Goal: Complete application form: Complete application form

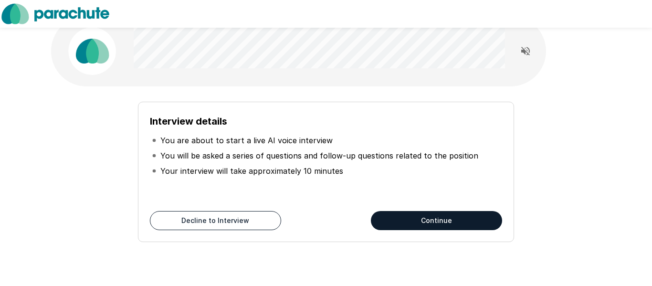
scroll to position [17, 0]
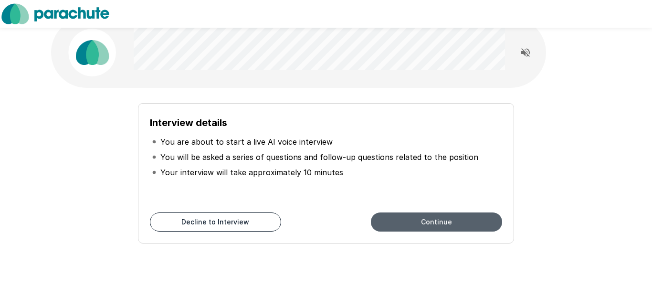
click at [405, 223] on button "Continue" at bounding box center [436, 221] width 131 height 19
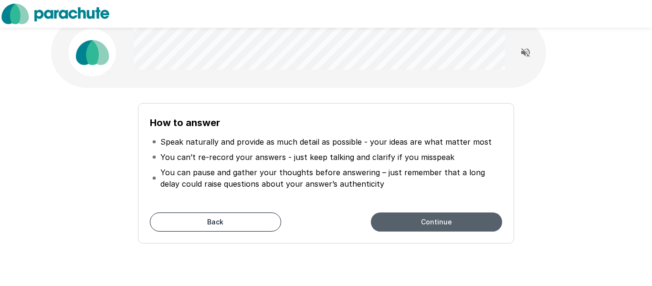
click at [405, 224] on button "Continue" at bounding box center [436, 221] width 131 height 19
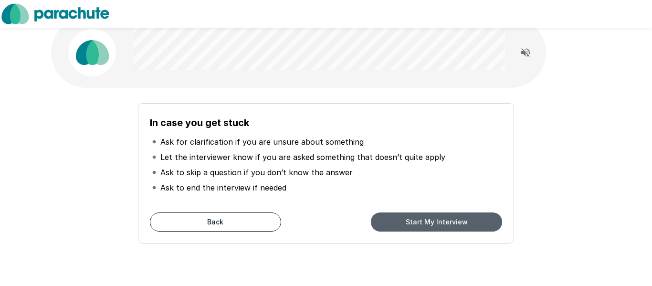
click at [405, 224] on button "Start My Interview" at bounding box center [436, 221] width 131 height 19
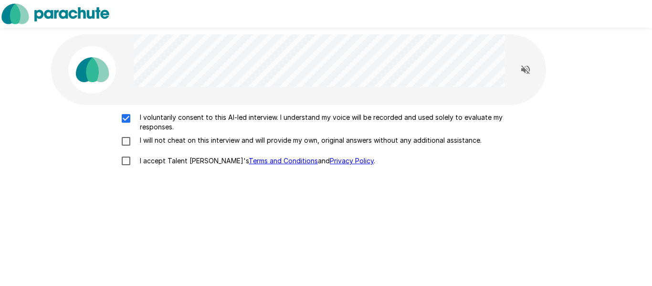
click at [124, 134] on div "I voluntarily consent to this AI-led interview. I understand my voice will be r…" at bounding box center [326, 142] width 542 height 58
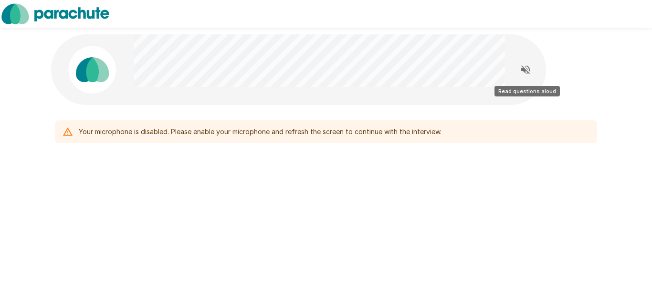
click at [524, 66] on icon "Read questions aloud" at bounding box center [524, 69] width 11 height 11
click at [315, 134] on div "Your microphone is disabled. Please enable your microphone and refresh the scre…" at bounding box center [260, 131] width 363 height 17
click at [192, 135] on div "Your microphone is disabled. Please enable your microphone and refresh the scre…" at bounding box center [260, 131] width 363 height 17
click at [69, 133] on icon at bounding box center [67, 131] width 10 height 10
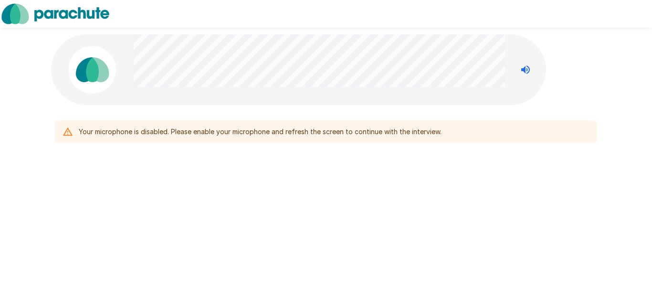
click at [69, 133] on icon at bounding box center [67, 131] width 10 height 10
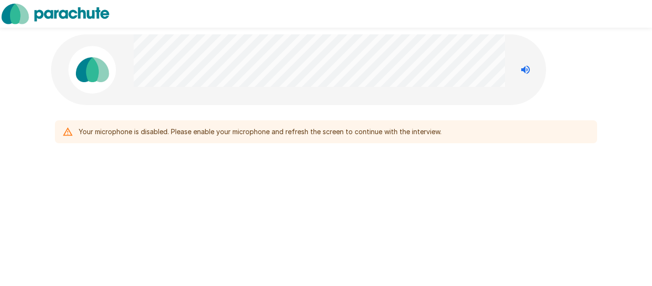
click at [69, 133] on icon at bounding box center [67, 131] width 10 height 10
click at [332, 127] on div "Your microphone is disabled. Please enable your microphone and refresh the scre…" at bounding box center [260, 131] width 363 height 17
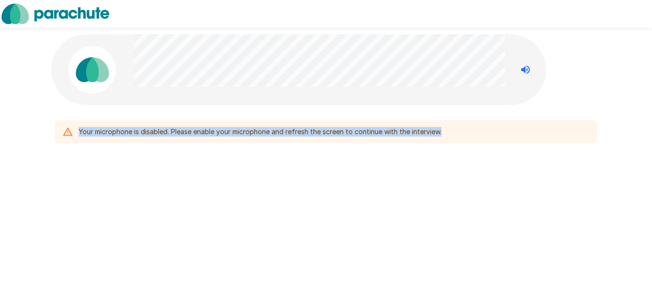
click at [332, 127] on div "Your microphone is disabled. Please enable your microphone and refresh the scre…" at bounding box center [260, 131] width 363 height 17
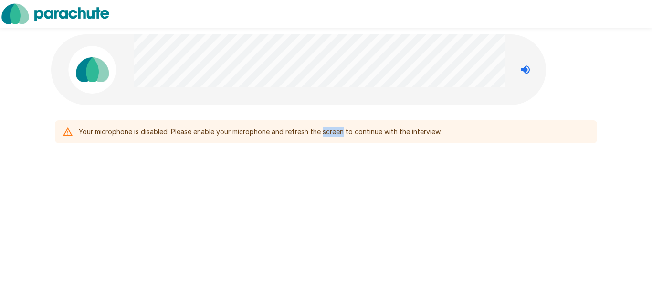
click at [332, 127] on div "Your microphone is disabled. Please enable your microphone and refresh the scre…" at bounding box center [260, 131] width 363 height 17
click at [617, 195] on div "Your microphone is disabled. Please enable your microphone and refresh the scre…" at bounding box center [326, 111] width 652 height 223
click at [220, 141] on div "Your microphone is disabled. Please enable your microphone and refresh the scre…" at bounding box center [326, 131] width 542 height 23
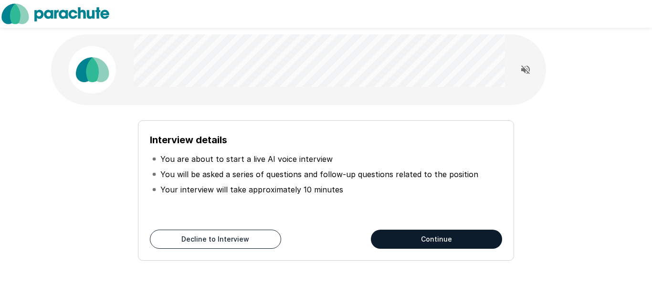
click at [446, 242] on button "Continue" at bounding box center [436, 238] width 131 height 19
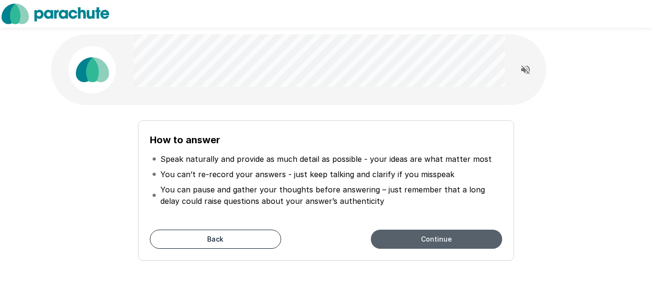
click at [446, 242] on button "Continue" at bounding box center [436, 238] width 131 height 19
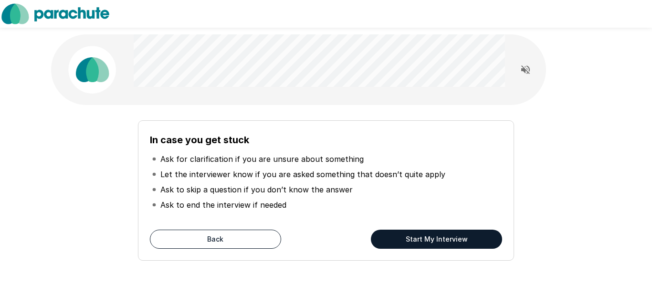
click at [446, 242] on button "Start My Interview" at bounding box center [436, 238] width 131 height 19
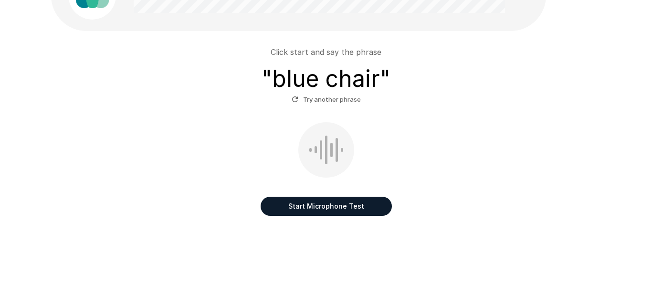
scroll to position [74, 0]
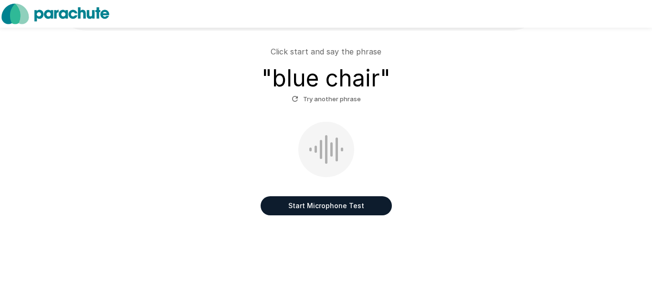
click at [305, 205] on button "Start Microphone Test" at bounding box center [325, 205] width 131 height 19
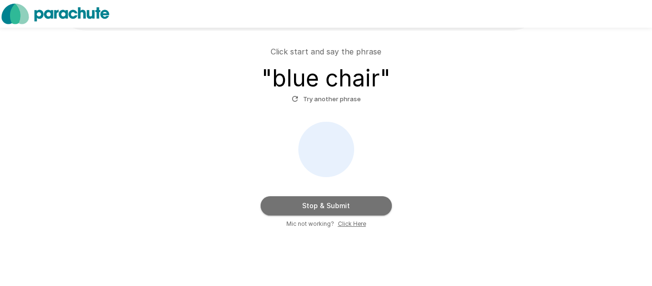
click at [305, 205] on button "Stop & Submit" at bounding box center [325, 205] width 131 height 19
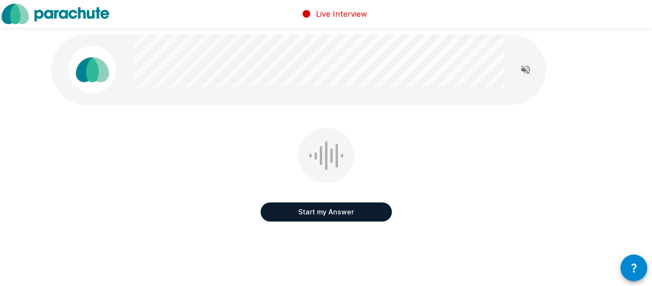
click at [321, 154] on div at bounding box center [321, 155] width 2 height 19
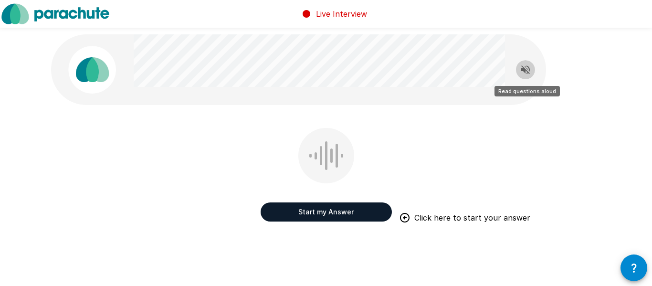
click at [527, 75] on button "Read questions aloud" at bounding box center [525, 69] width 19 height 19
click at [527, 75] on button "Stop reading questions aloud" at bounding box center [525, 69] width 19 height 19
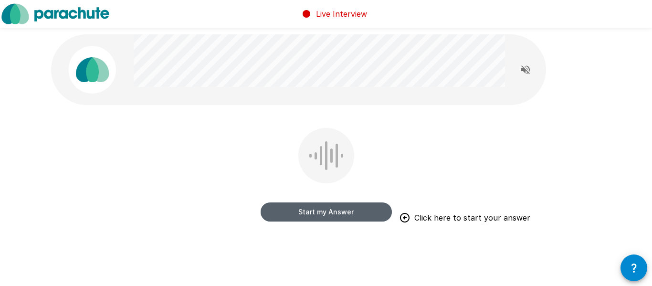
click at [336, 213] on button "Start my Answer" at bounding box center [325, 211] width 131 height 19
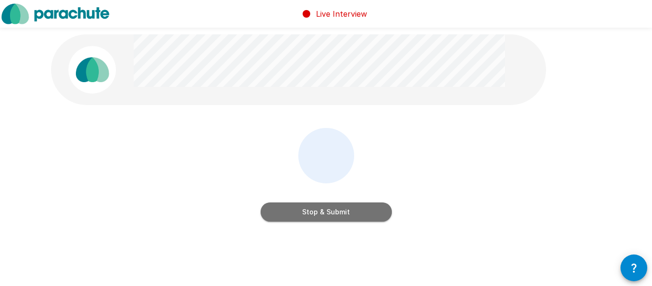
click at [336, 213] on button "Stop & Submit" at bounding box center [325, 211] width 131 height 19
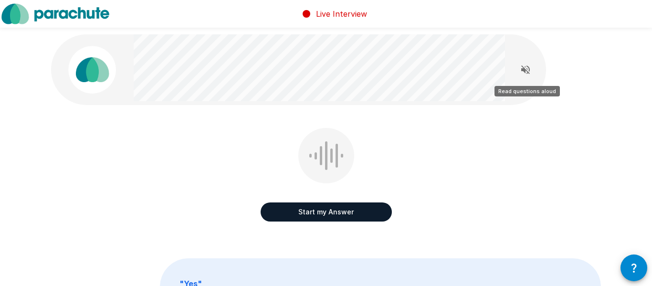
click at [528, 71] on icon "Read questions aloud" at bounding box center [525, 69] width 9 height 9
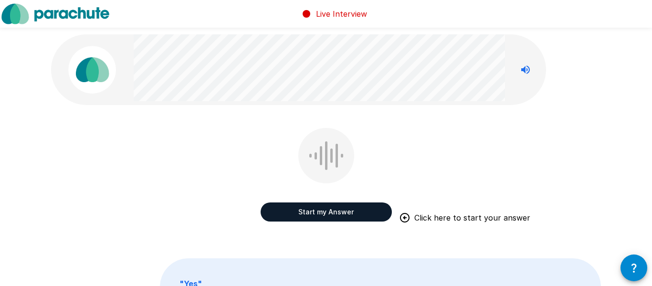
click at [323, 214] on button "Start my Answer" at bounding box center [325, 211] width 131 height 19
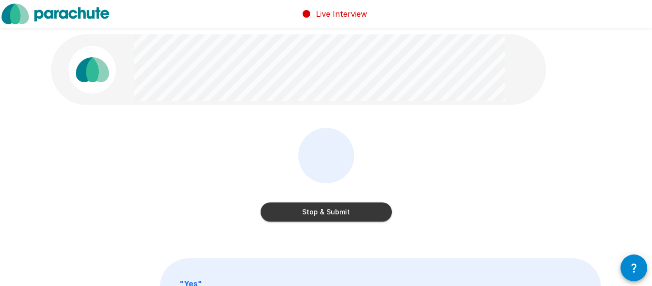
click at [323, 214] on button "Stop & Submit" at bounding box center [325, 211] width 131 height 19
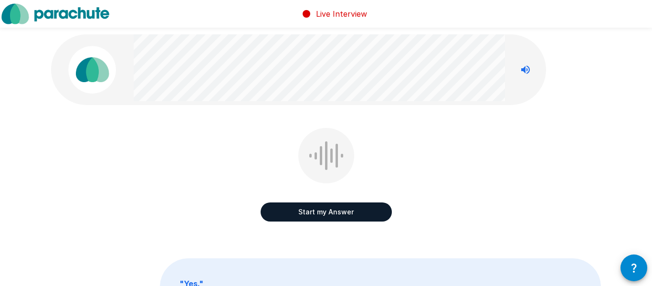
click at [323, 214] on button "Start my Answer" at bounding box center [325, 211] width 131 height 19
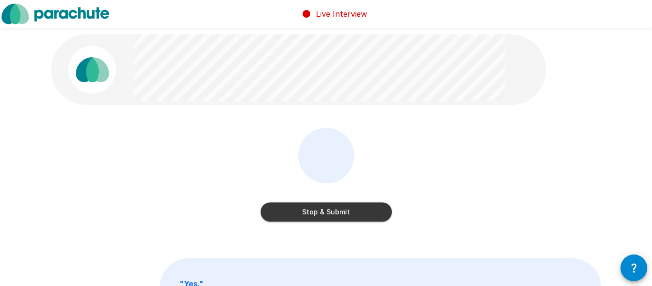
click at [323, 214] on button "Stop & Submit" at bounding box center [325, 211] width 131 height 19
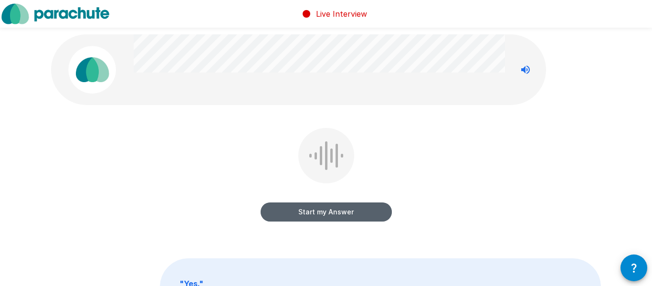
click at [323, 214] on button "Start my Answer" at bounding box center [325, 211] width 131 height 19
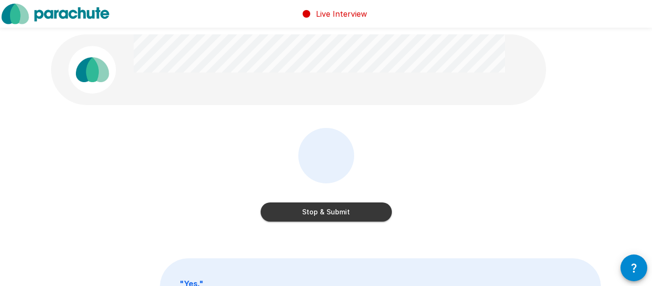
click at [323, 214] on button "Stop & Submit" at bounding box center [325, 211] width 131 height 19
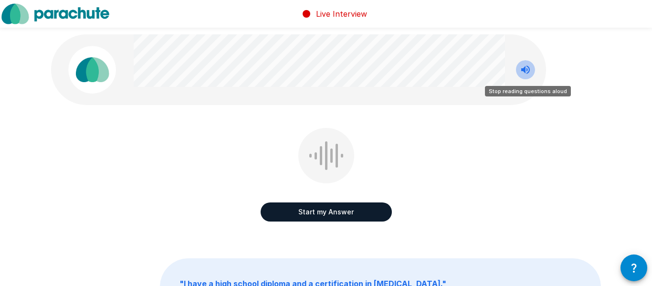
click at [526, 66] on icon "Stop reading questions aloud" at bounding box center [525, 69] width 9 height 9
click at [372, 208] on button "Start my Answer" at bounding box center [325, 211] width 131 height 19
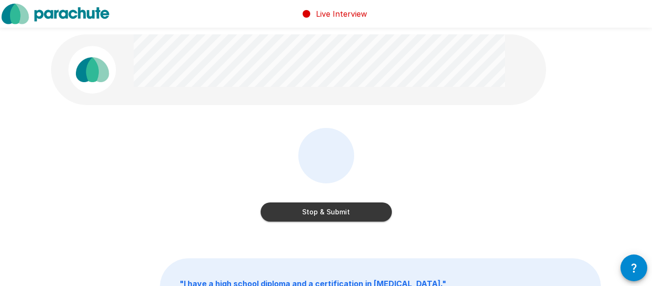
click at [372, 208] on button "Stop & Submit" at bounding box center [325, 211] width 131 height 19
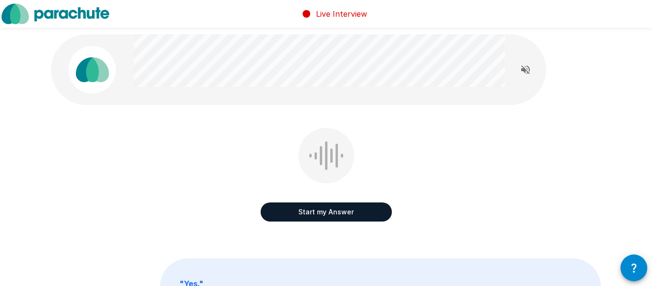
click at [372, 208] on button "Start my Answer" at bounding box center [325, 211] width 131 height 19
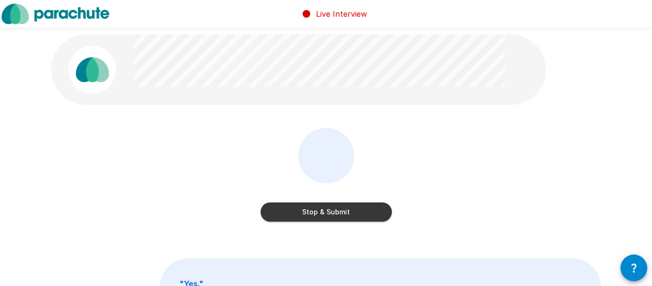
click at [372, 208] on button "Stop & Submit" at bounding box center [325, 211] width 131 height 19
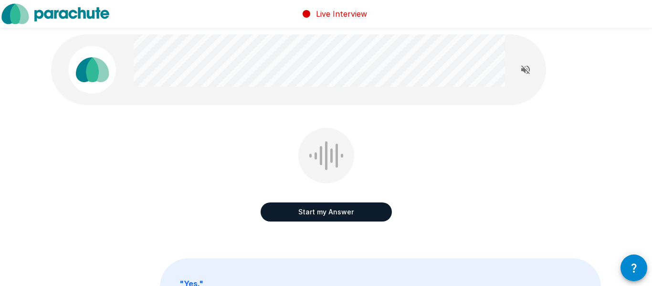
click at [372, 208] on button "Start my Answer" at bounding box center [325, 211] width 131 height 19
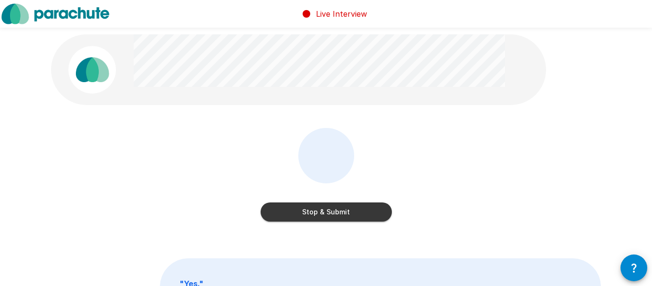
click at [372, 208] on button "Stop & Submit" at bounding box center [325, 211] width 131 height 19
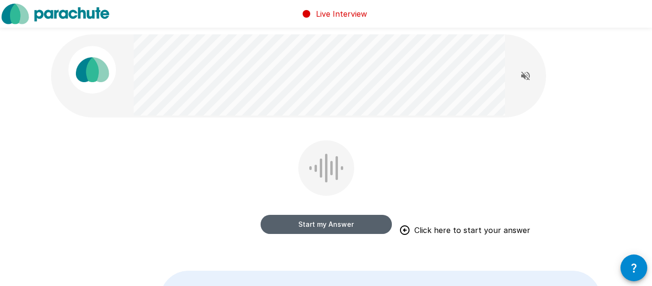
click at [357, 221] on button "Start my Answer" at bounding box center [325, 224] width 131 height 19
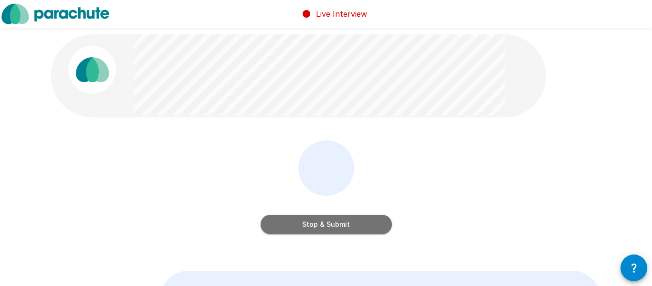
click at [357, 221] on button "Stop & Submit" at bounding box center [325, 224] width 131 height 19
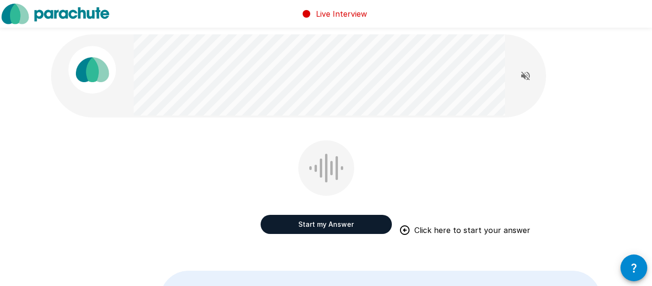
click at [357, 221] on button "Start my Answer" at bounding box center [325, 224] width 131 height 19
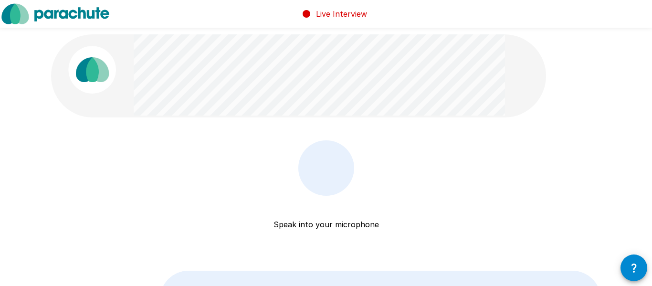
click at [357, 221] on p "Speak into your microphone" at bounding box center [325, 213] width 105 height 34
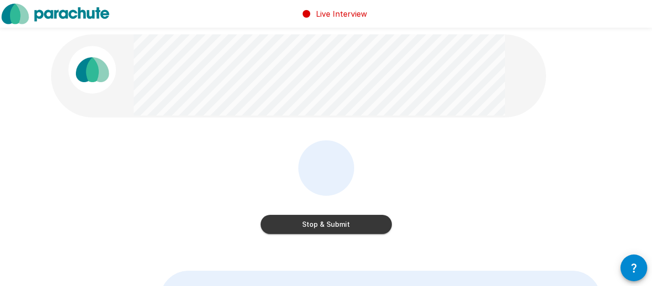
click at [357, 221] on button "Stop & Submit" at bounding box center [325, 224] width 131 height 19
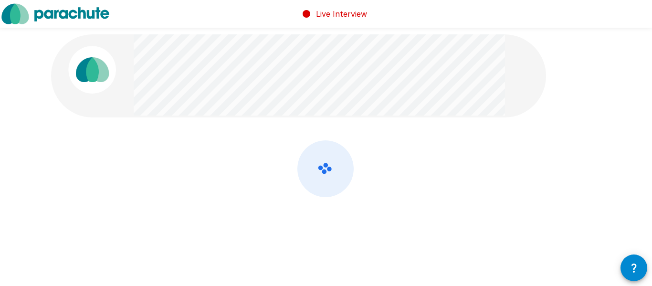
click at [357, 221] on div at bounding box center [325, 193] width 549 height 107
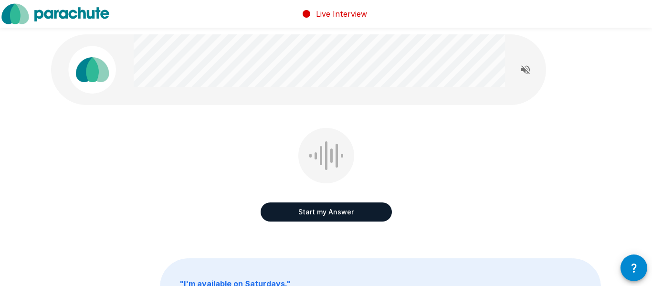
click at [345, 210] on button "Start my Answer" at bounding box center [325, 211] width 131 height 19
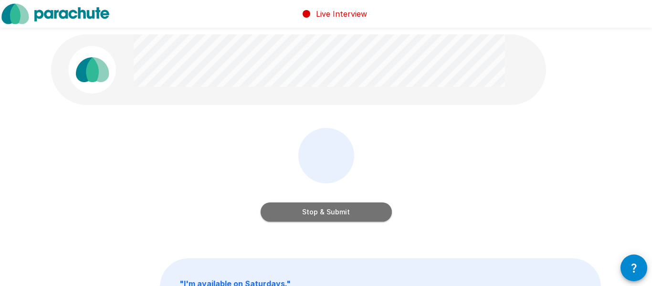
click at [345, 210] on button "Stop & Submit" at bounding box center [325, 211] width 131 height 19
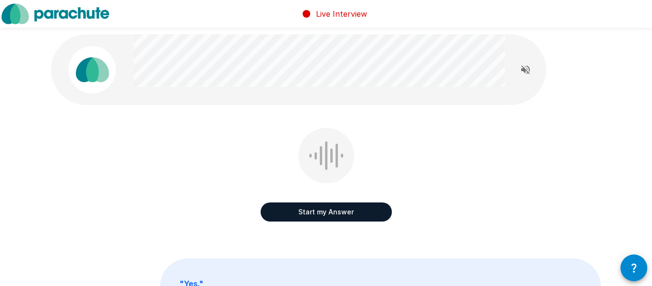
click at [345, 211] on button "Start my Answer" at bounding box center [325, 211] width 131 height 19
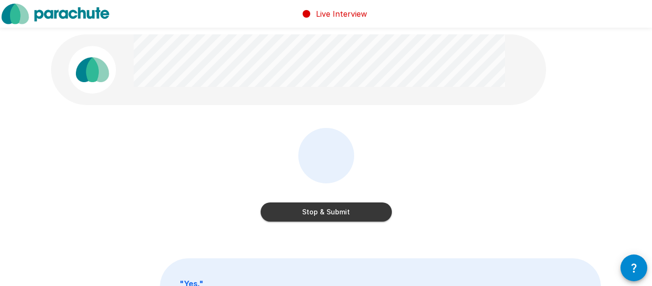
click at [345, 211] on button "Stop & Submit" at bounding box center [325, 211] width 131 height 19
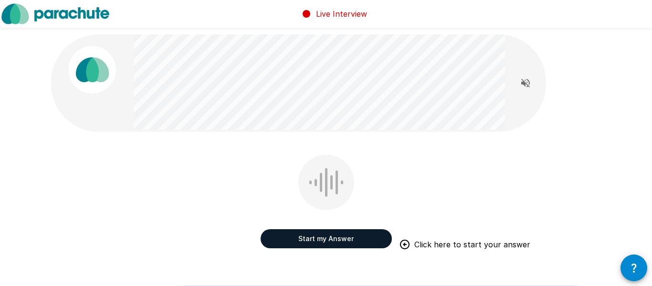
click at [317, 241] on button "Start my Answer" at bounding box center [325, 238] width 131 height 19
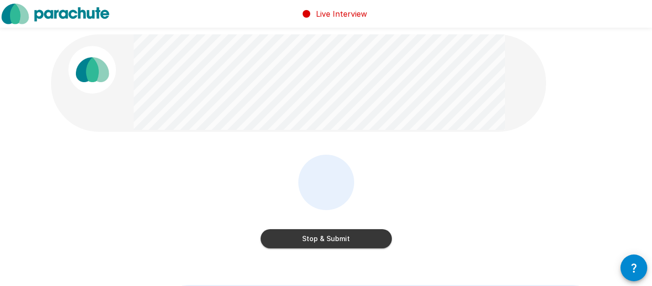
click at [317, 241] on button "Stop & Submit" at bounding box center [325, 238] width 131 height 19
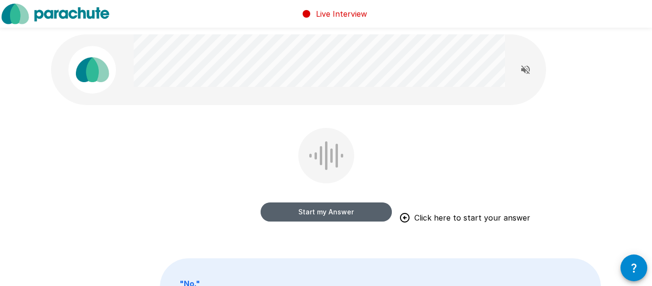
click at [327, 214] on button "Start my Answer" at bounding box center [325, 211] width 131 height 19
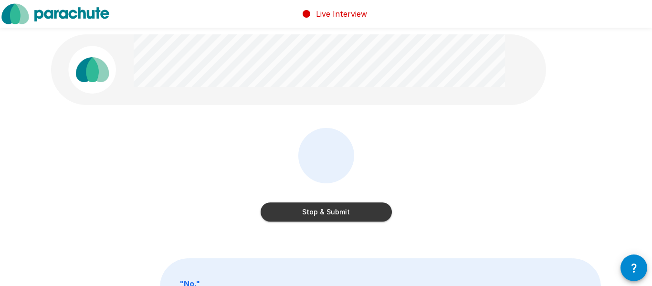
click at [327, 214] on button "Stop & Submit" at bounding box center [325, 211] width 131 height 19
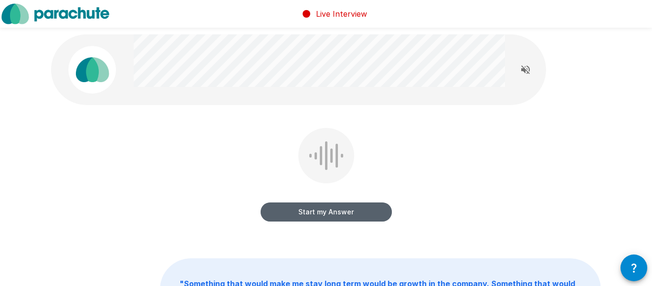
click at [327, 214] on button "Start my Answer" at bounding box center [325, 211] width 131 height 19
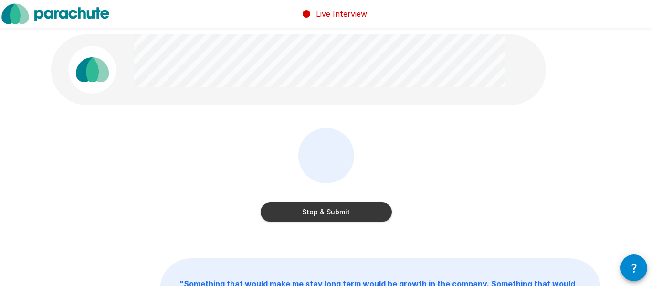
click at [327, 214] on button "Stop & Submit" at bounding box center [325, 211] width 131 height 19
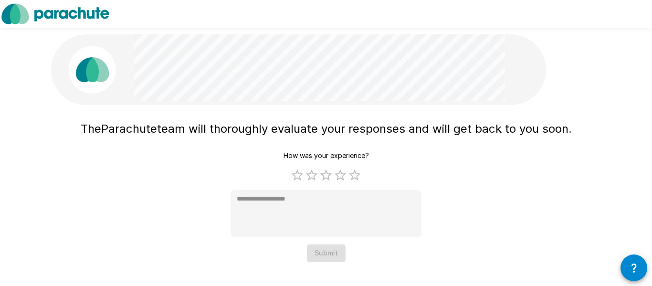
type textarea "*"
